Goal: Task Accomplishment & Management: Use online tool/utility

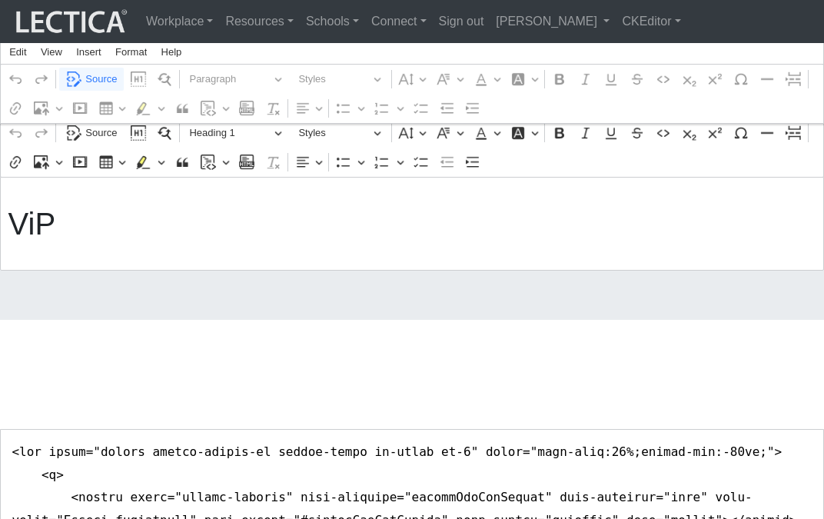
scroll to position [1006, 0]
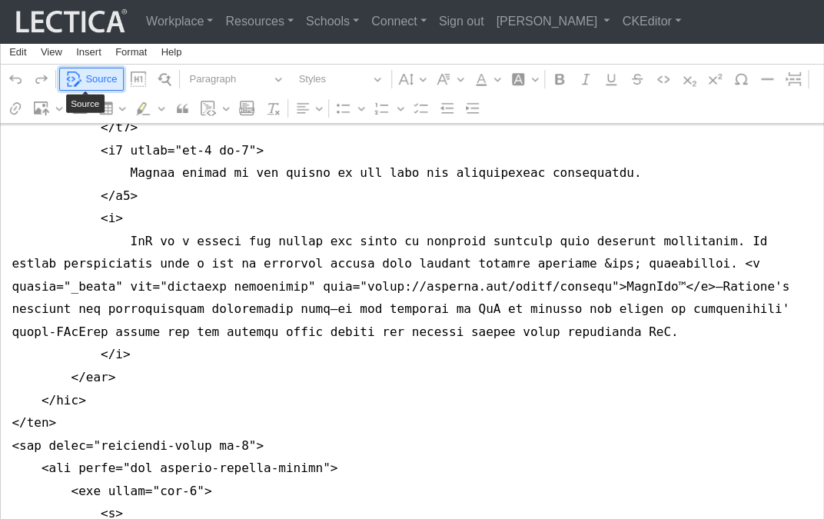
click at [95, 78] on span "Source" at bounding box center [101, 79] width 32 height 18
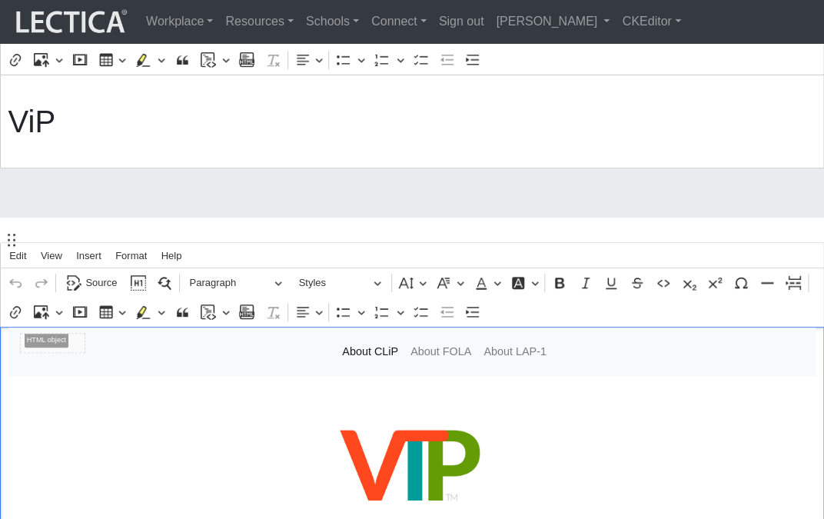
scroll to position [0, 0]
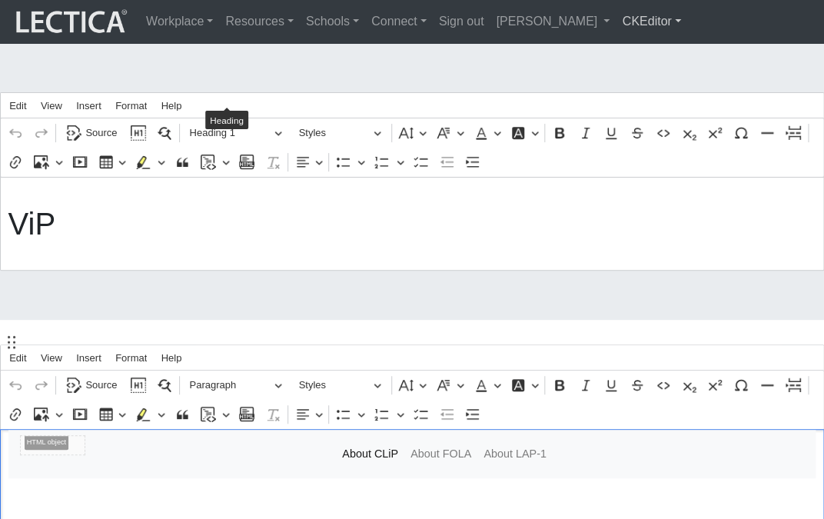
click at [616, 20] on link "CKEditor" at bounding box center [651, 21] width 71 height 31
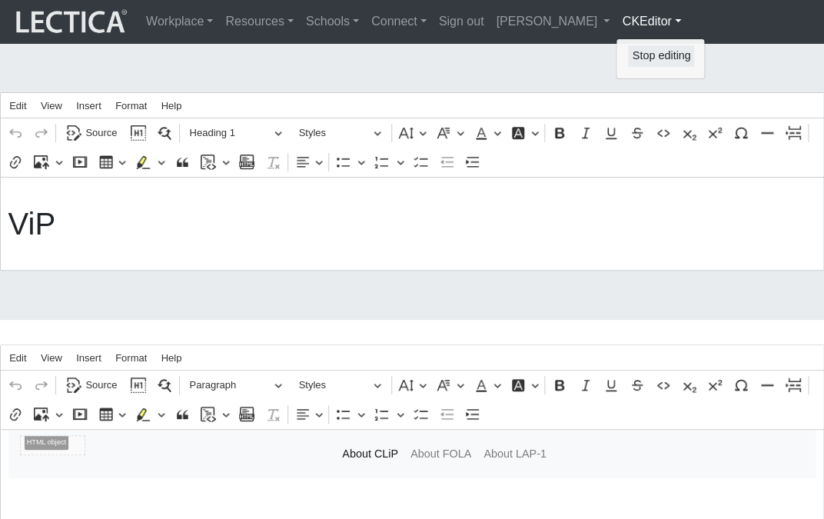
click at [628, 48] on link "Stop editing" at bounding box center [661, 56] width 66 height 22
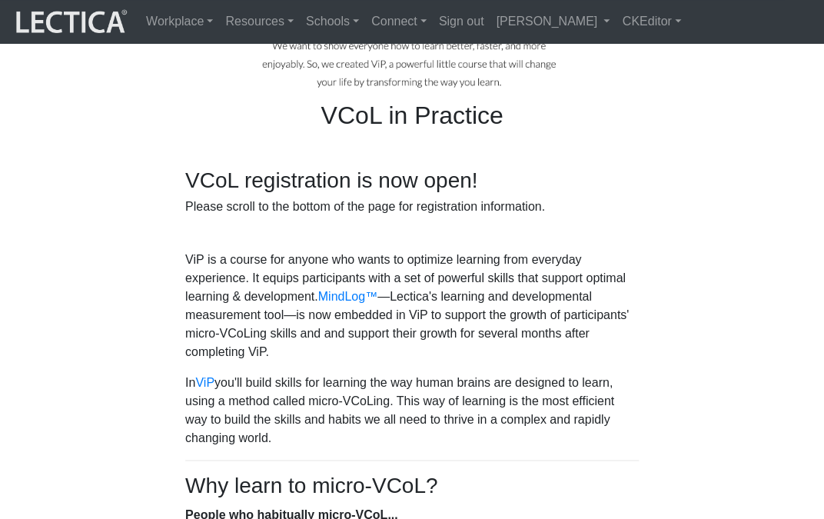
scroll to position [332, 0]
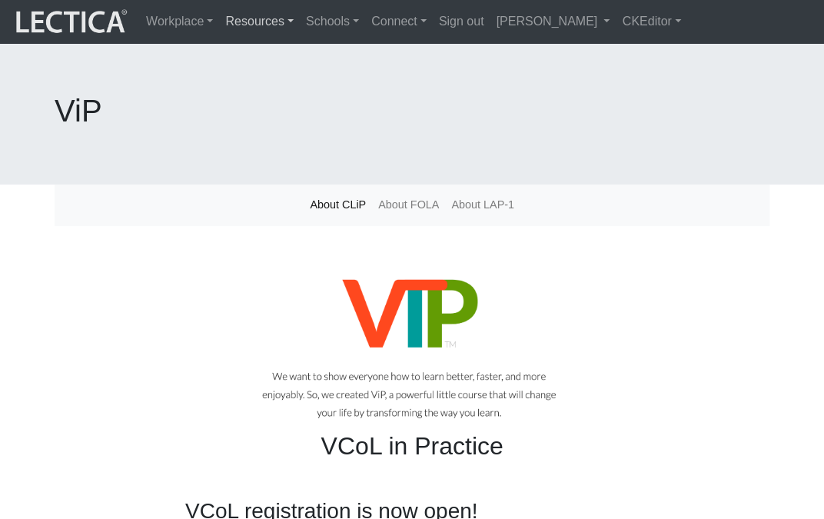
click at [236, 23] on link "Resources" at bounding box center [259, 21] width 81 height 31
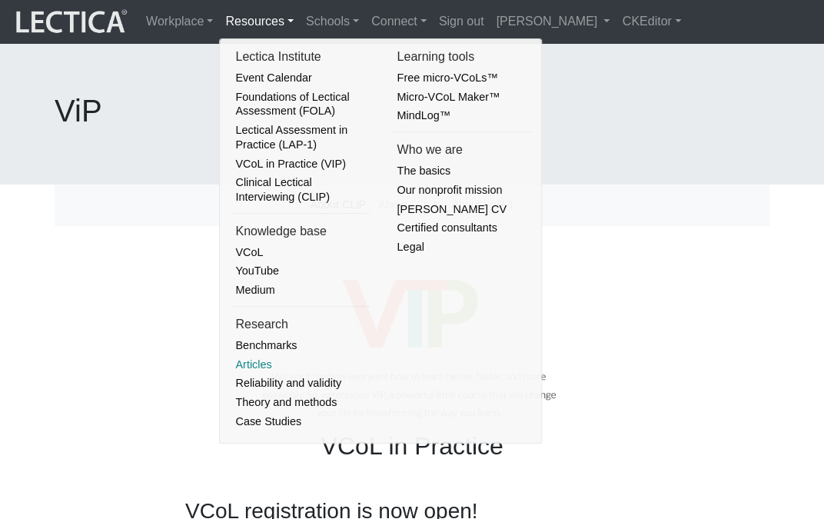
click at [253, 355] on link "Articles" at bounding box center [300, 364] width 138 height 19
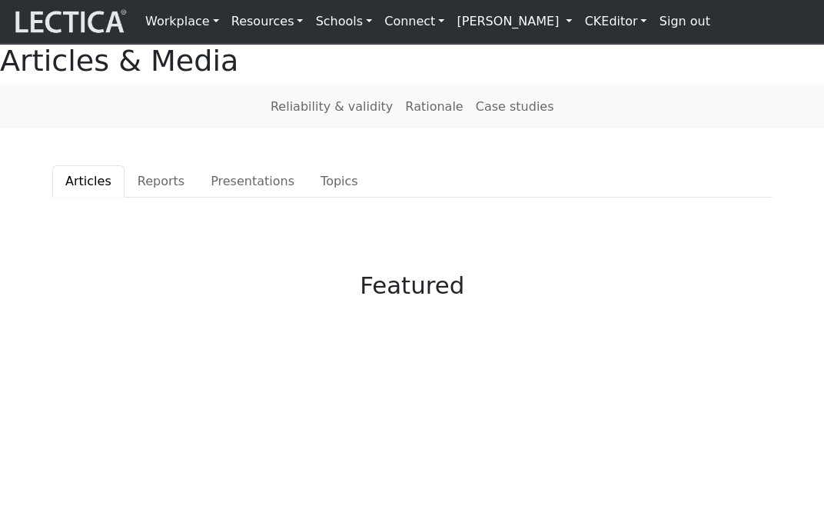
click at [241, 79] on div "Articles & Media" at bounding box center [412, 61] width 824 height 35
click at [578, 22] on link "CKEditor" at bounding box center [615, 21] width 75 height 31
click at [591, 53] on link "Edit" at bounding box center [606, 54] width 31 height 18
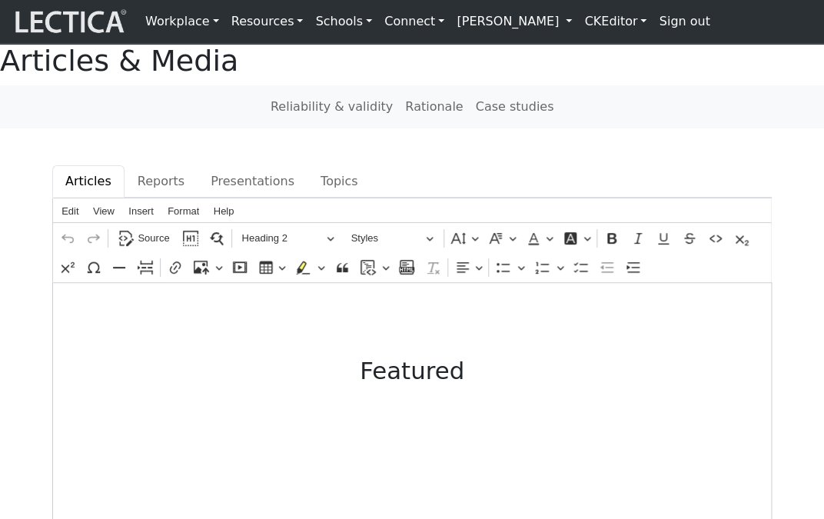
click at [309, 71] on h1 "Articles & Media" at bounding box center [412, 61] width 824 height 35
click at [396, 75] on h1 "Articles & Media" at bounding box center [412, 61] width 824 height 35
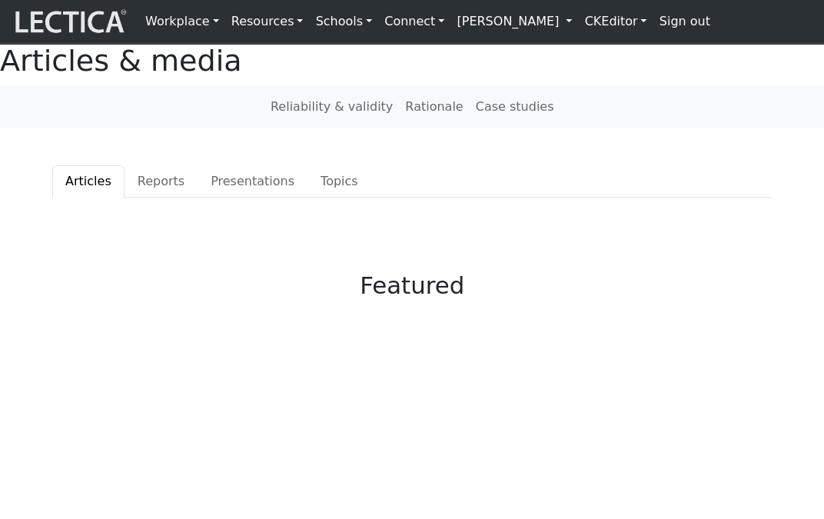
click at [248, 22] on link "Resources" at bounding box center [267, 21] width 85 height 31
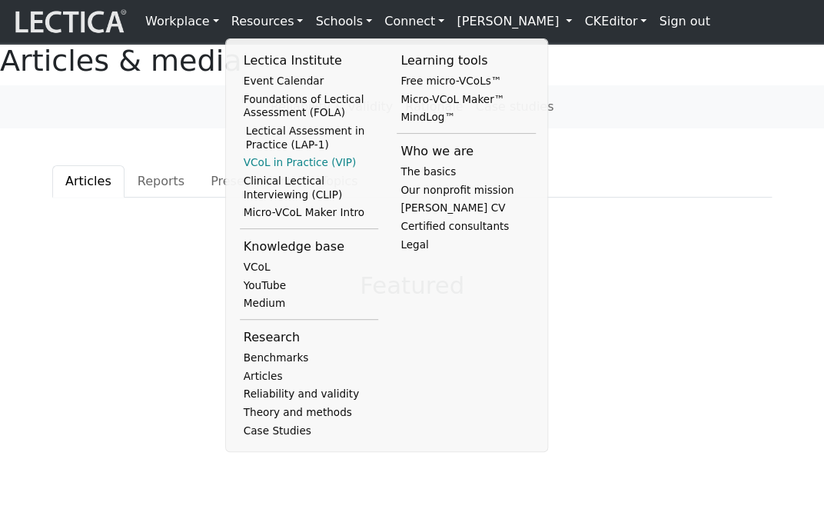
click at [252, 170] on link "VCoL in Practice (VIP)" at bounding box center [309, 163] width 139 height 18
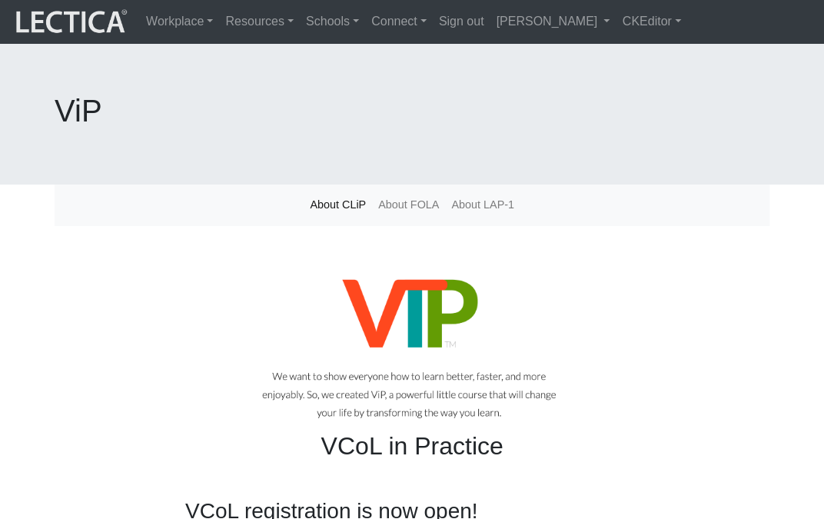
click at [292, 92] on h1 "ViP" at bounding box center [412, 110] width 715 height 37
click at [616, 19] on link "CKEditor" at bounding box center [651, 21] width 71 height 31
click at [628, 46] on link "Edit" at bounding box center [643, 56] width 31 height 22
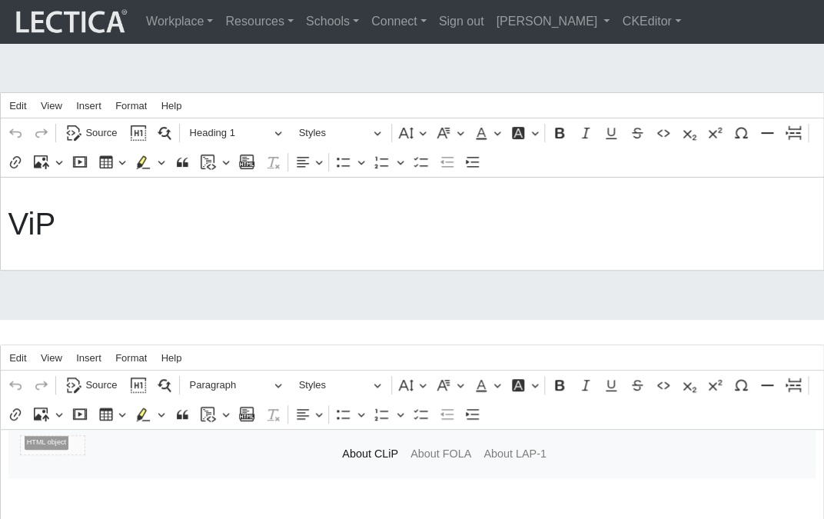
click at [251, 205] on h1 "ViP" at bounding box center [412, 223] width 808 height 37
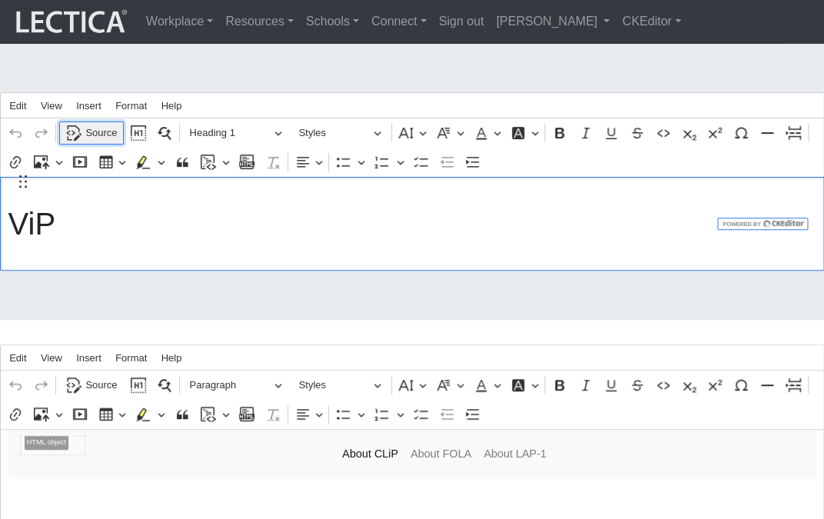
click at [105, 124] on span "Source" at bounding box center [101, 133] width 32 height 18
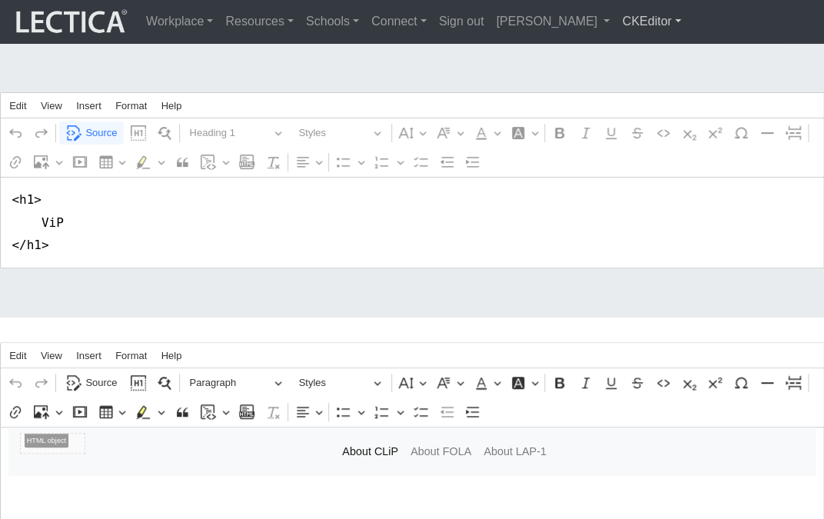
click at [616, 23] on link "CKEditor" at bounding box center [651, 21] width 71 height 31
click at [628, 46] on link "Stop editing" at bounding box center [661, 56] width 66 height 22
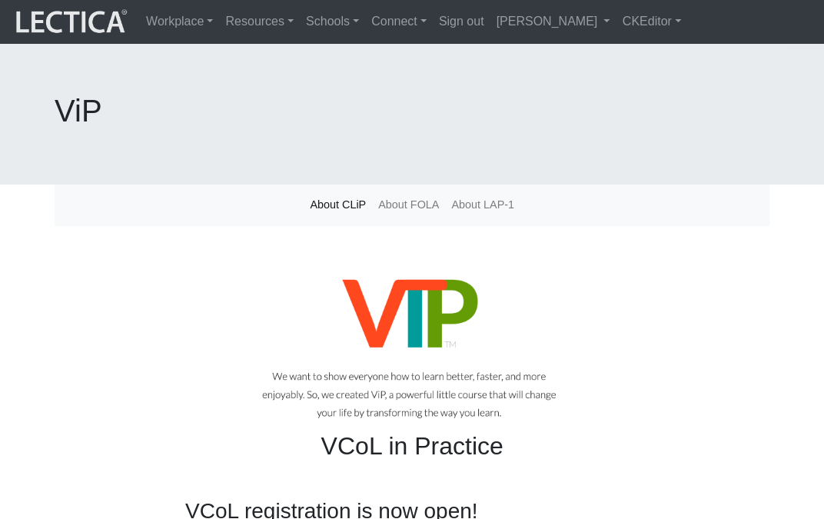
click at [142, 301] on div at bounding box center [412, 347] width 715 height 169
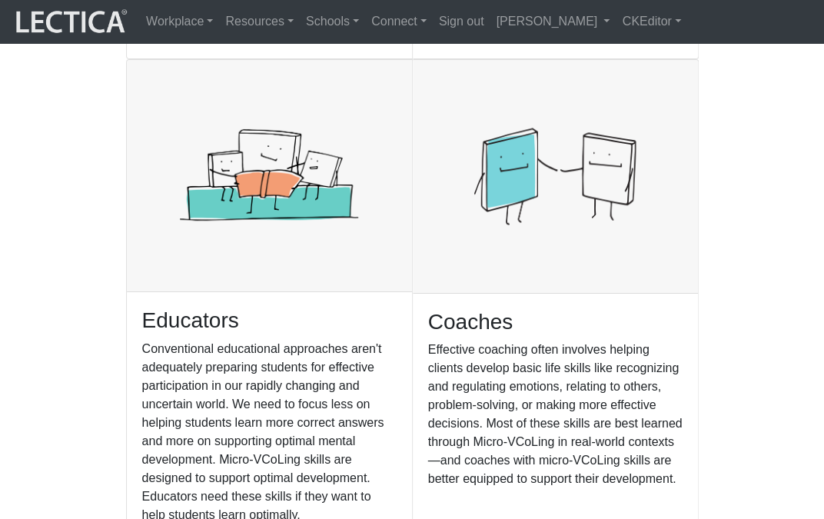
scroll to position [1526, 0]
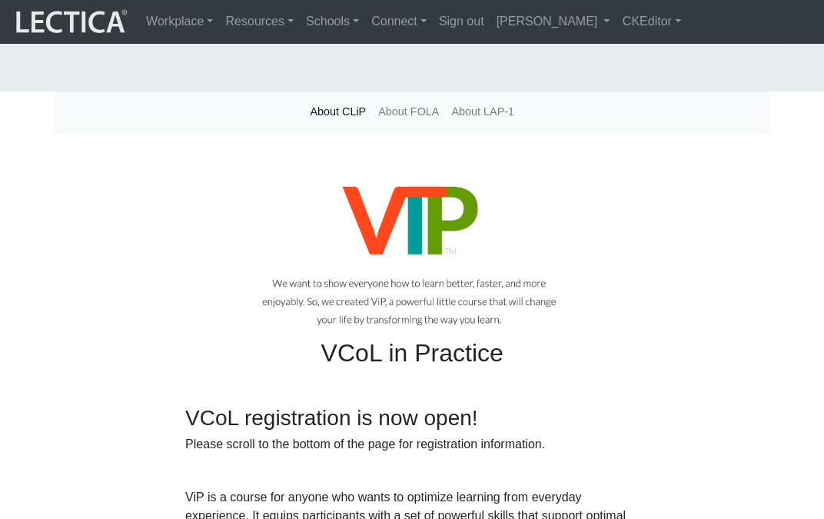
scroll to position [55, 0]
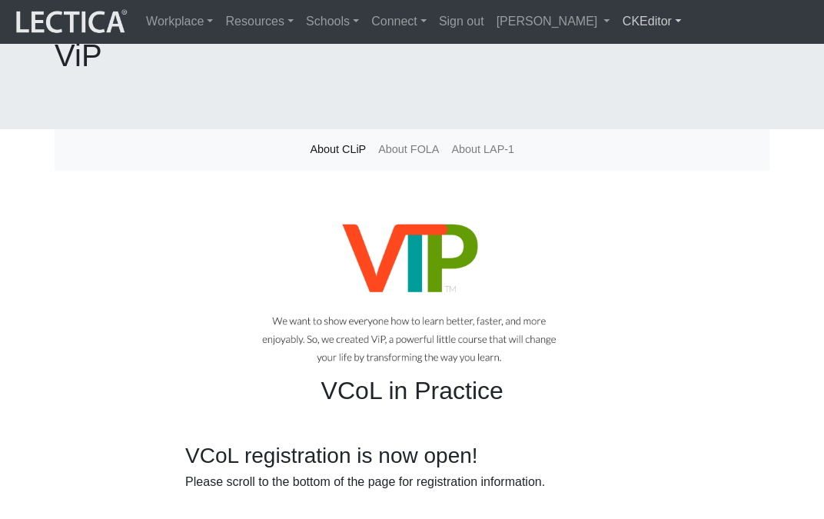
click at [616, 22] on link "CKEditor" at bounding box center [651, 21] width 71 height 31
click at [628, 47] on link "Edit" at bounding box center [643, 56] width 31 height 22
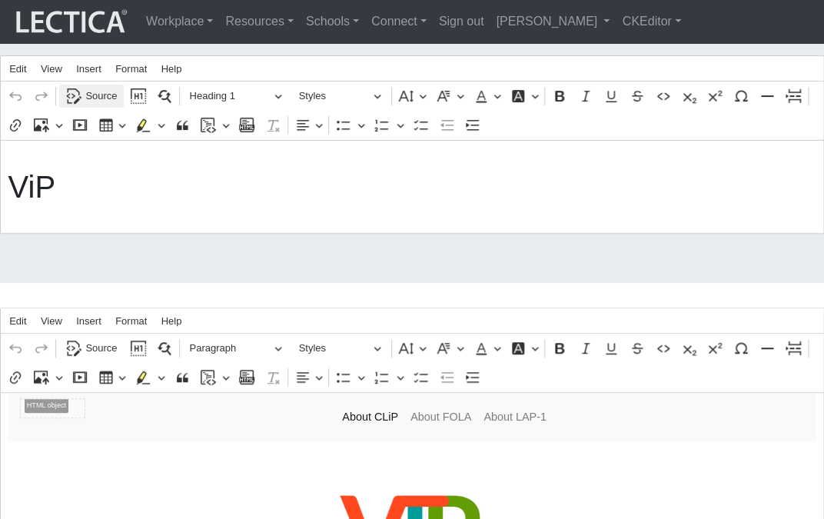
scroll to position [0, 0]
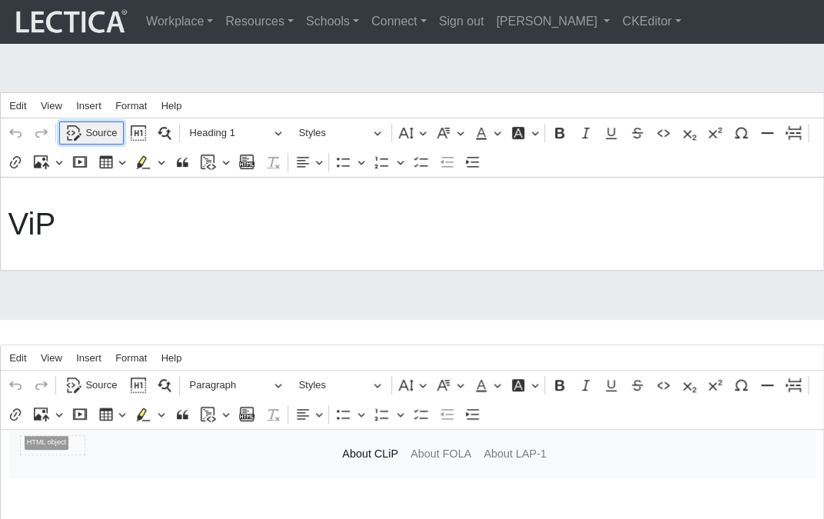
click at [95, 124] on span "Source" at bounding box center [101, 133] width 32 height 18
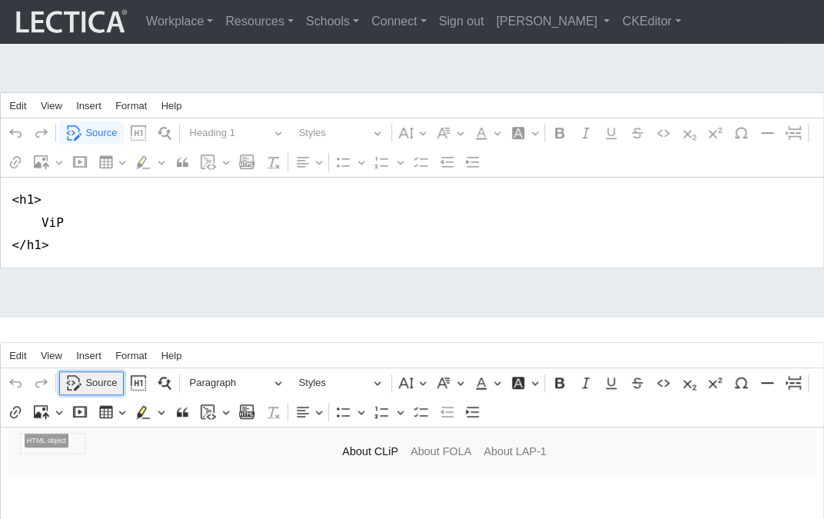
click at [88, 374] on span "Source" at bounding box center [101, 383] width 32 height 18
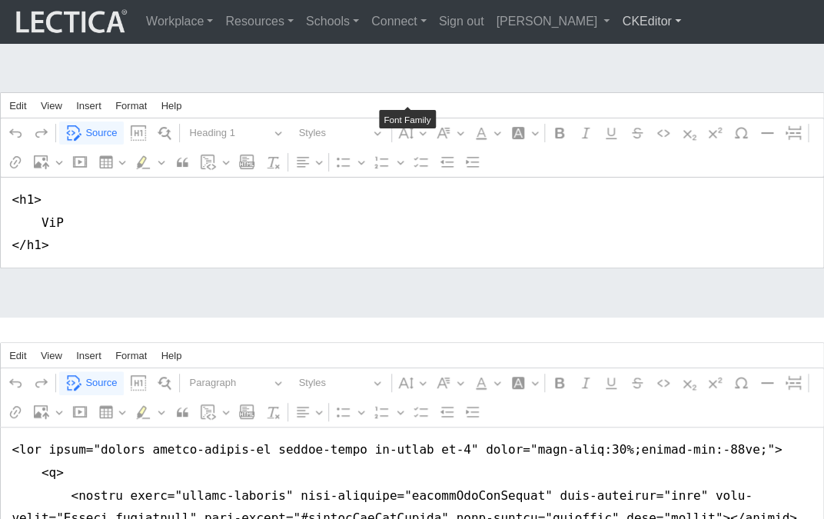
click at [616, 21] on link "CKEditor" at bounding box center [651, 21] width 71 height 31
click at [628, 45] on link "Stop editing" at bounding box center [661, 56] width 66 height 22
